Goal: Navigation & Orientation: Go to known website

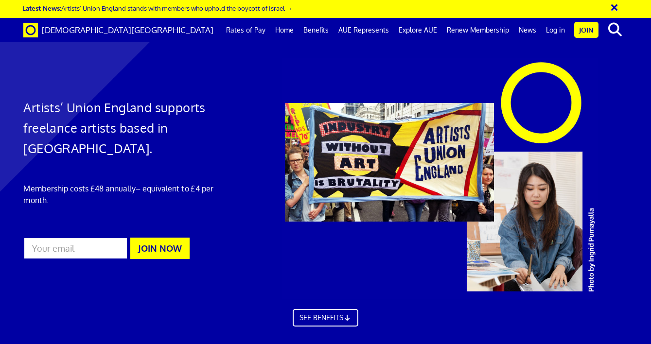
scroll to position [0, 3]
